Goal: Task Accomplishment & Management: Use online tool/utility

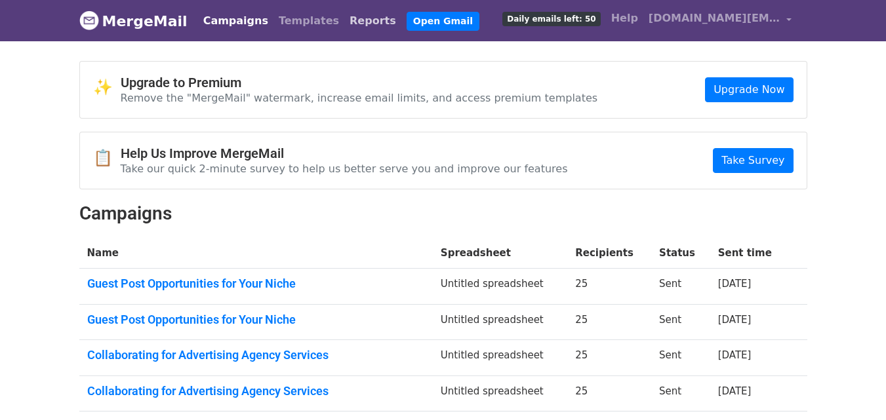
click at [344, 20] on link "Reports" at bounding box center [372, 21] width 57 height 26
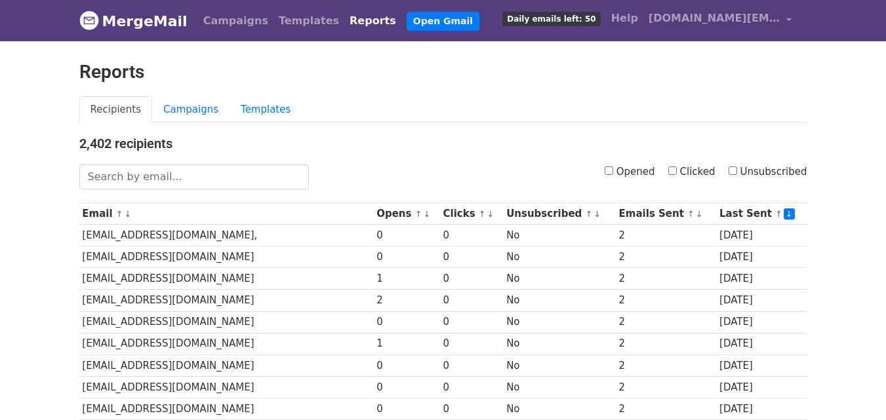
click at [677, 169] on input "Clicked" at bounding box center [672, 171] width 9 height 9
checkbox input "true"
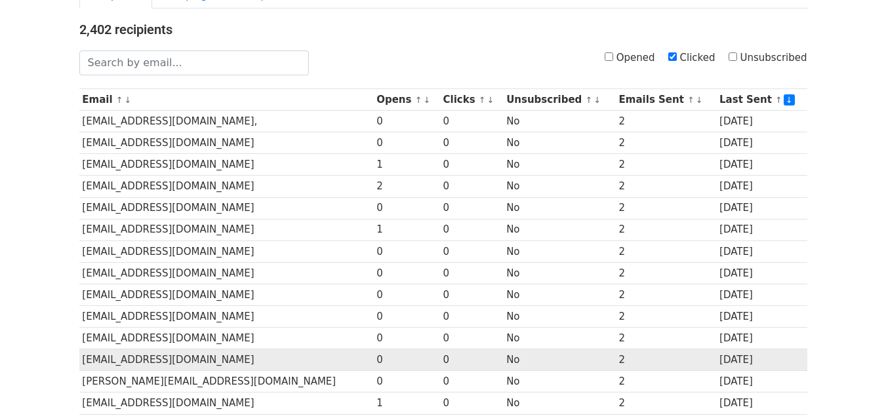
scroll to position [58, 0]
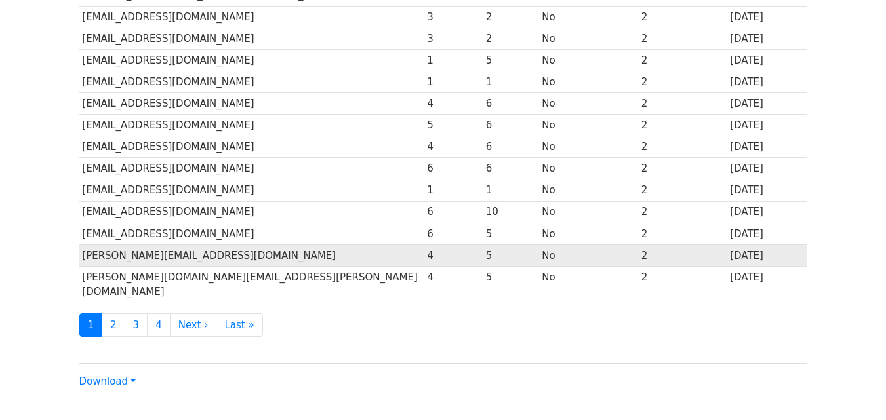
scroll to position [648, 0]
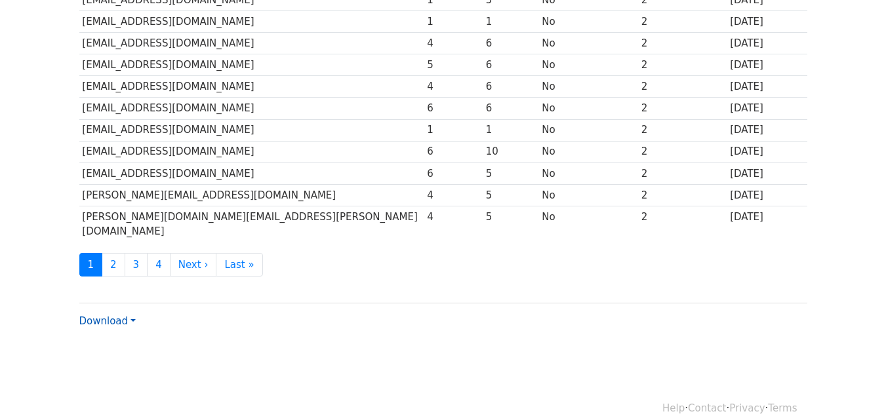
click at [122, 315] on link "Download" at bounding box center [107, 321] width 56 height 12
click at [107, 357] on link "Excel" at bounding box center [132, 367] width 104 height 21
